Goal: Information Seeking & Learning: Check status

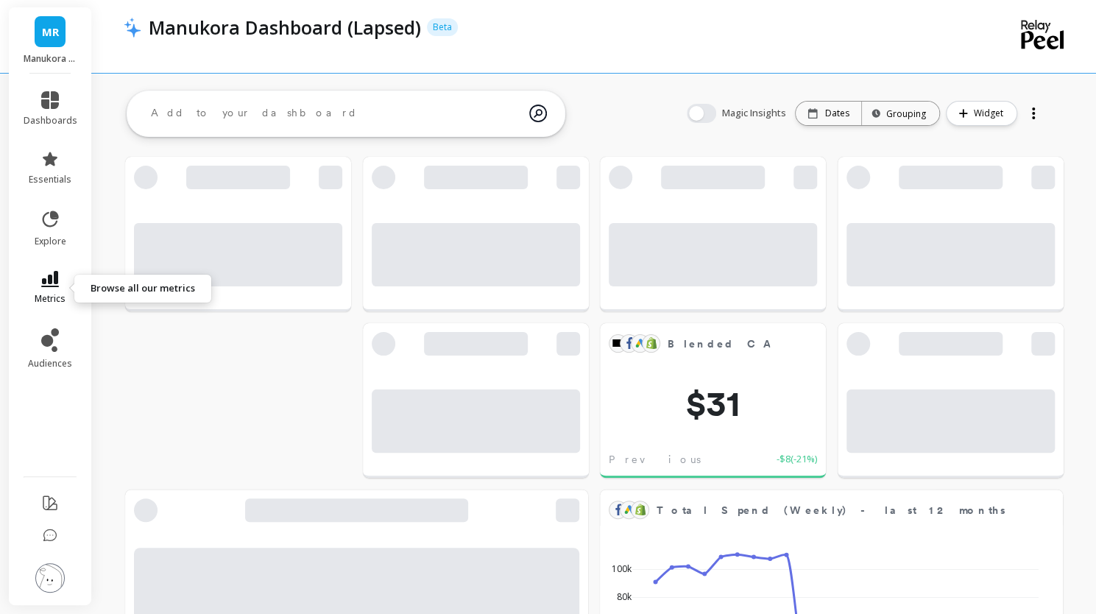
scroll to position [393, 409]
click at [62, 289] on link "metrics" at bounding box center [51, 288] width 54 height 34
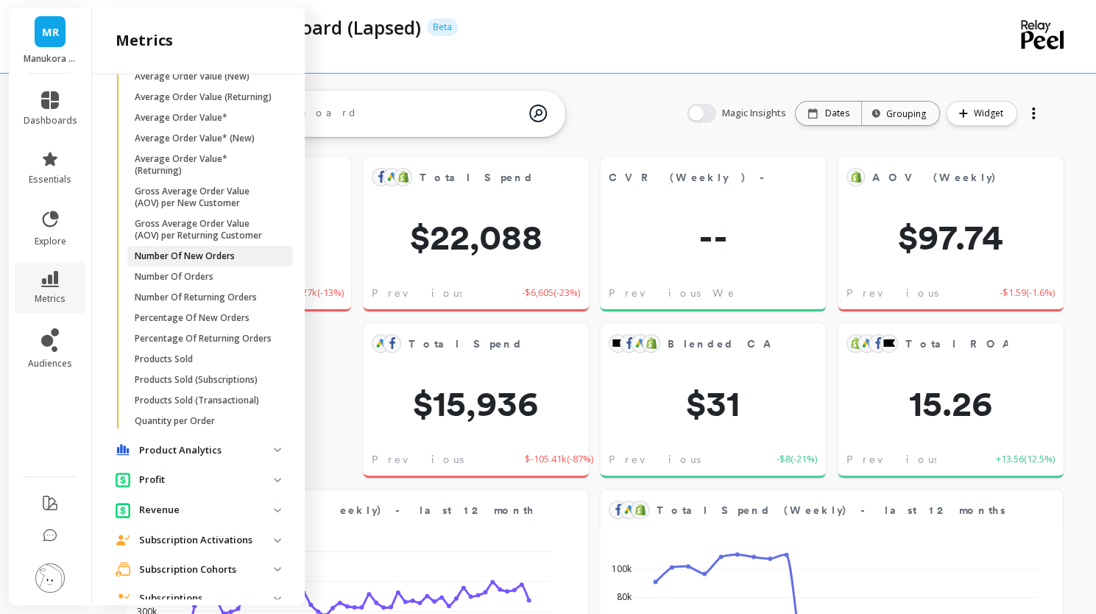
click at [167, 262] on p "Number Of New Orders" at bounding box center [185, 256] width 100 height 12
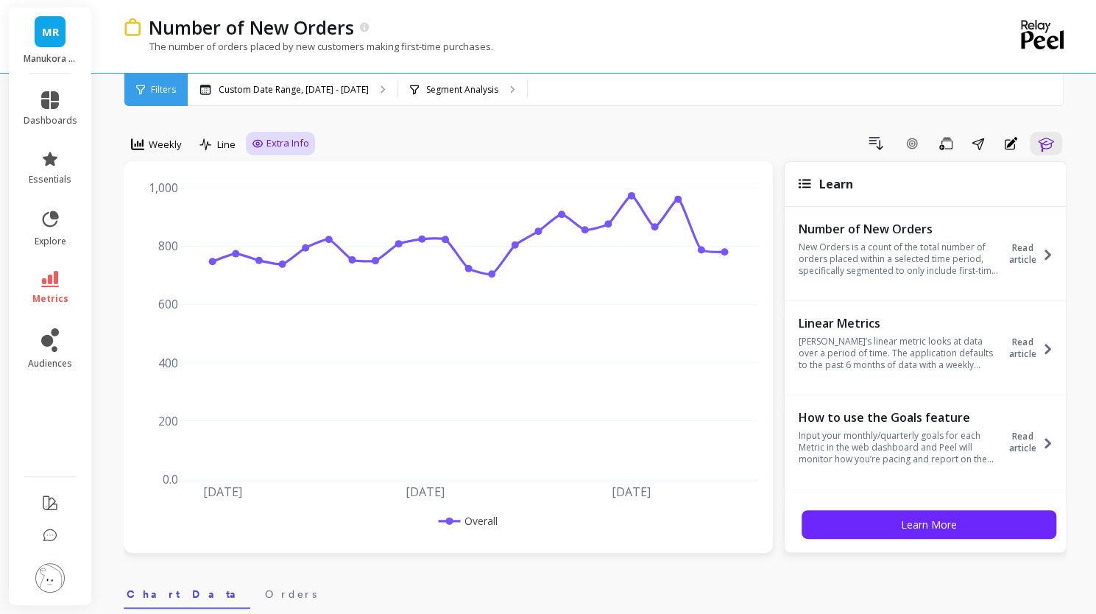
click at [279, 145] on span "Extra Info" at bounding box center [288, 143] width 43 height 15
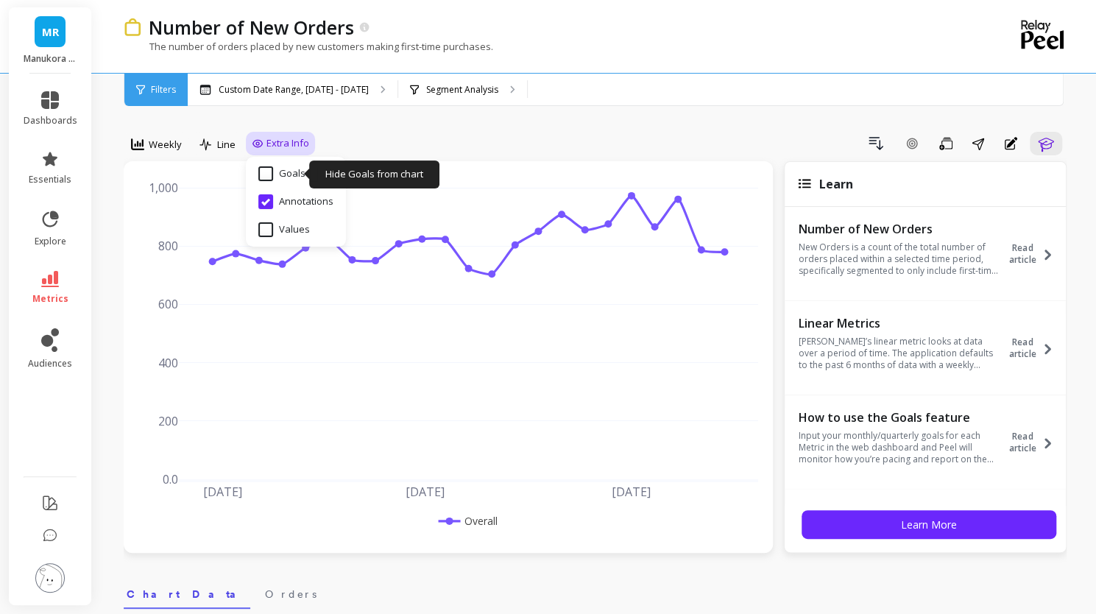
click at [277, 169] on input "Goals" at bounding box center [281, 173] width 47 height 15
click at [275, 169] on input "Goals" at bounding box center [281, 173] width 47 height 15
checkbox input "false"
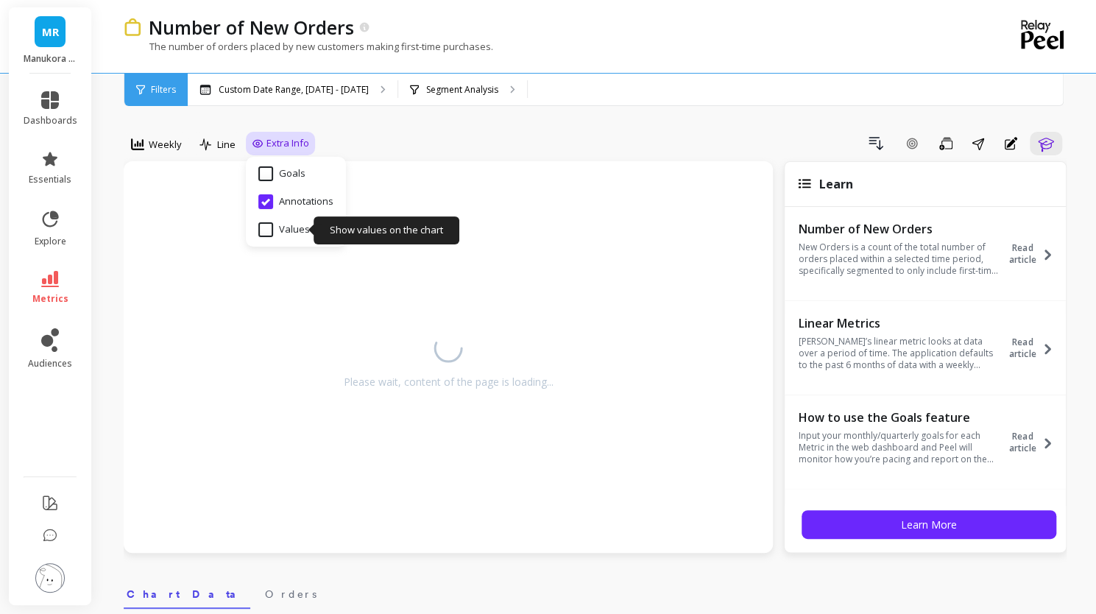
click at [275, 229] on input "Values" at bounding box center [284, 229] width 52 height 15
checkbox input "true"
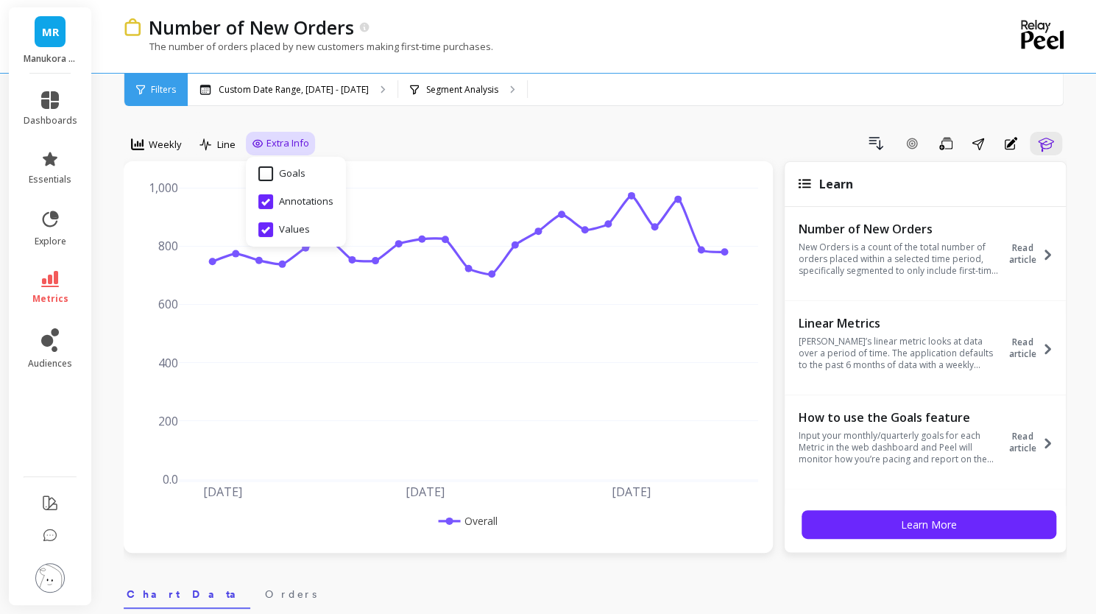
click at [589, 132] on div "Drill Down Add Goal Save Share Annotations Learn" at bounding box center [691, 144] width 752 height 24
click at [248, 143] on div "Extra Info" at bounding box center [280, 144] width 69 height 24
click at [268, 143] on span "Extra Info" at bounding box center [288, 143] width 43 height 15
click at [446, 154] on div "Drill Down Add Goal Save Share Annotations Learn" at bounding box center [691, 144] width 752 height 24
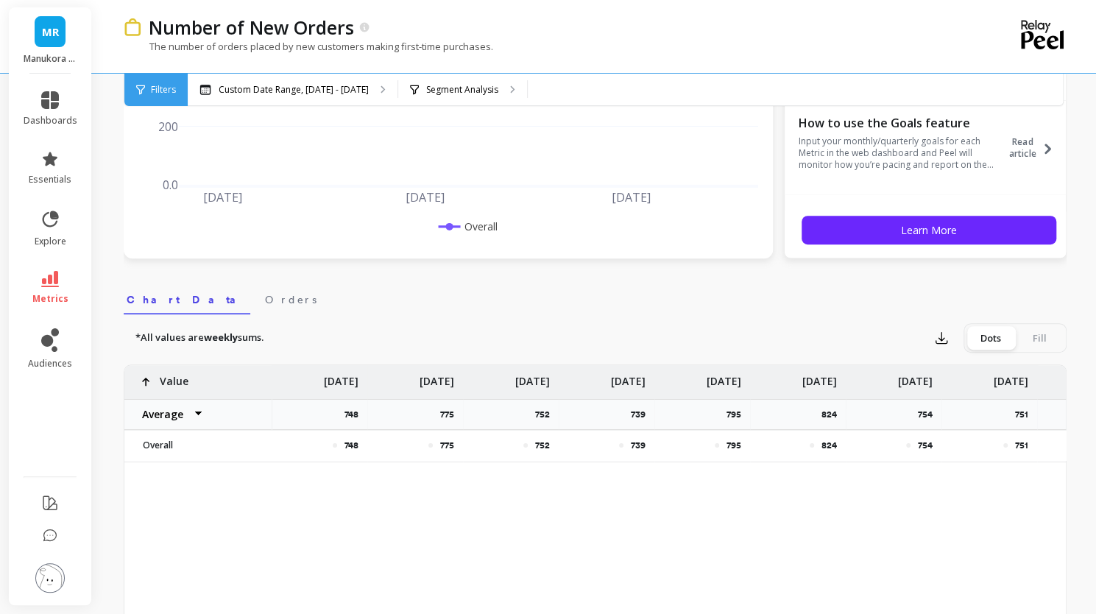
scroll to position [0, 1406]
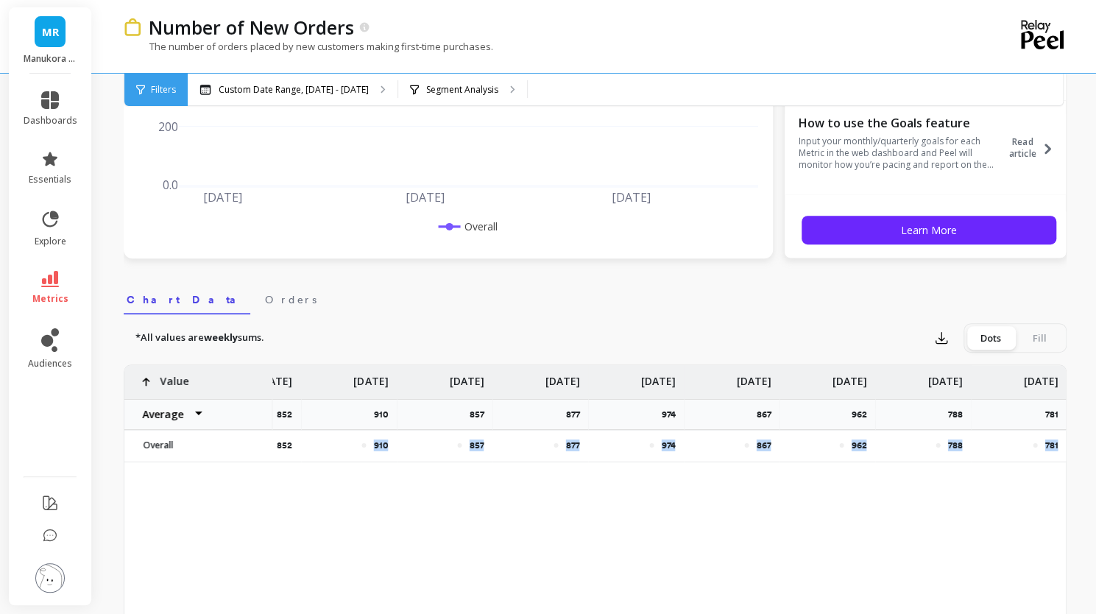
drag, startPoint x: 1057, startPoint y: 444, endPoint x: 374, endPoint y: 450, distance: 683.4
copy div "910 857 877 974 867 962 788 781"
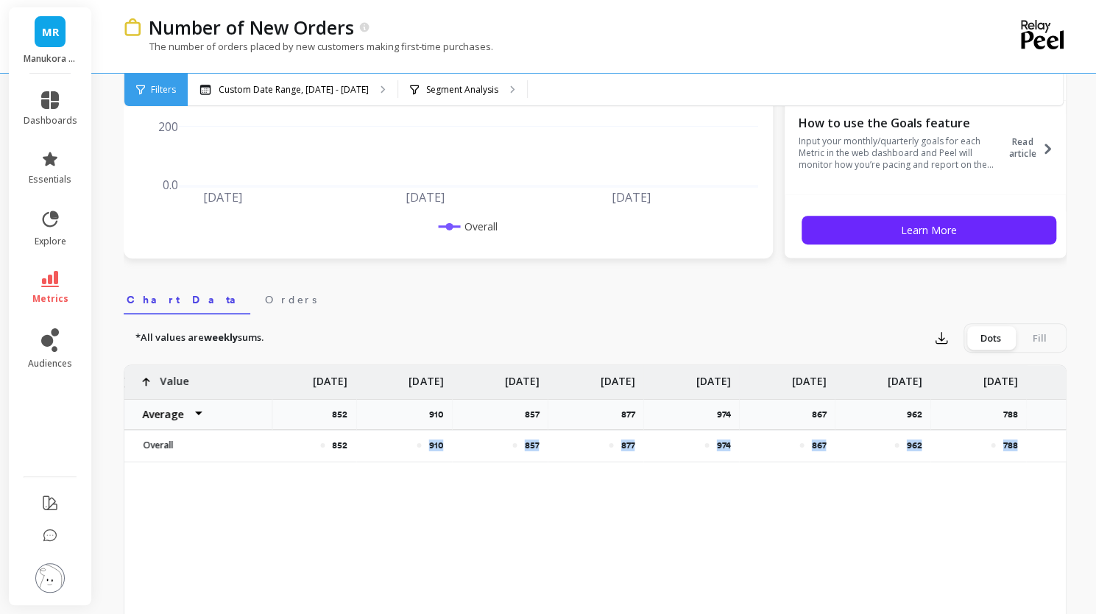
scroll to position [0, 1359]
